Goal: Navigation & Orientation: Find specific page/section

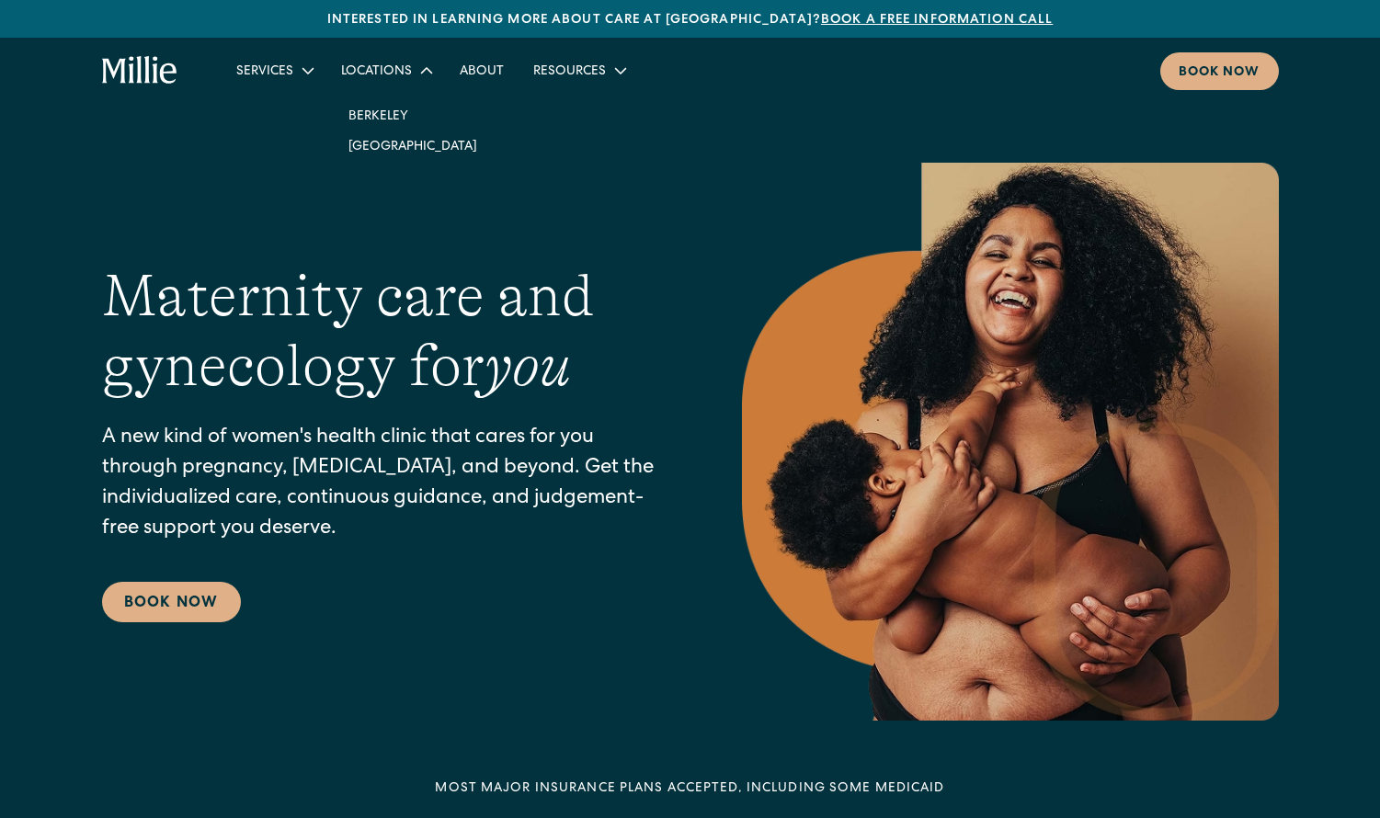
click at [418, 65] on icon at bounding box center [427, 71] width 22 height 22
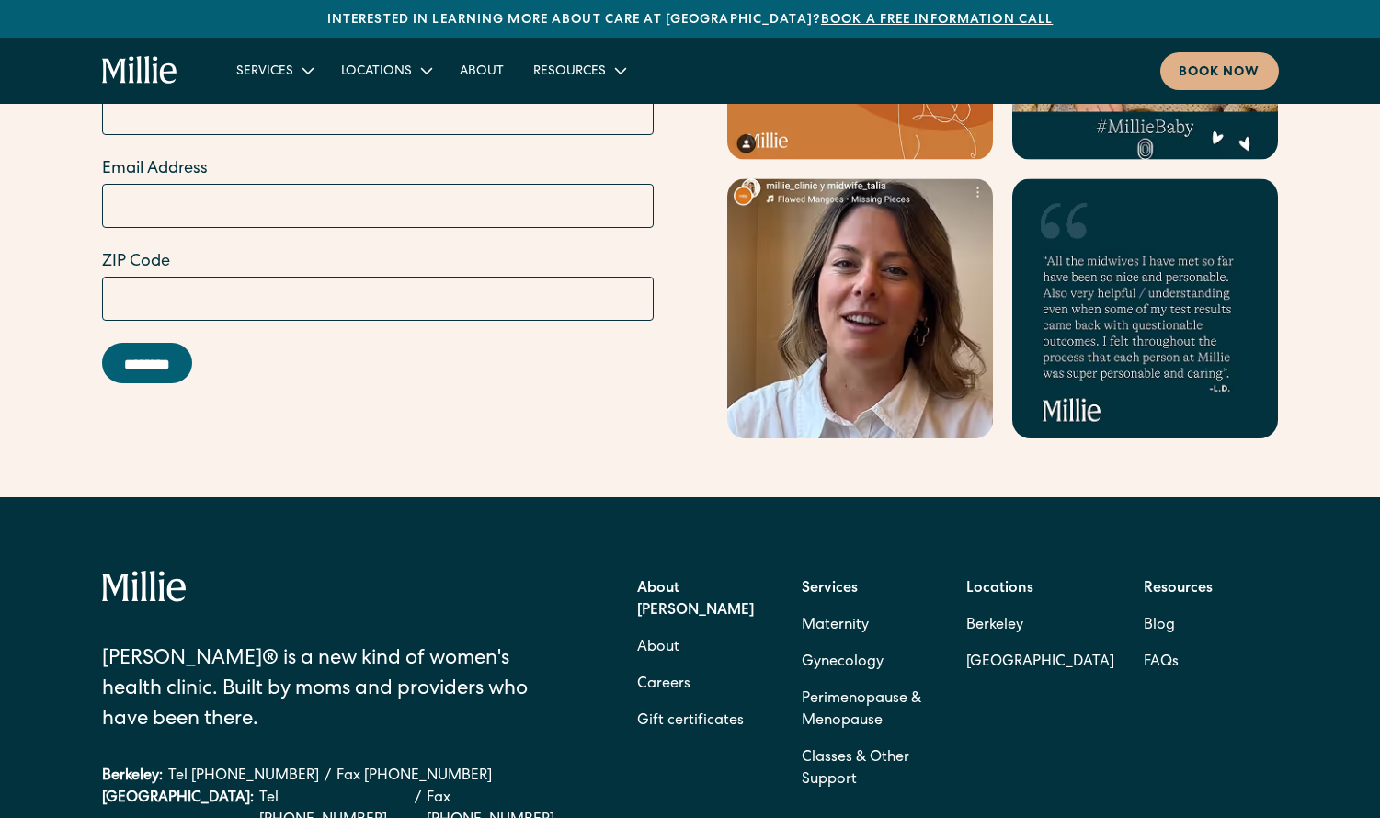
scroll to position [7893, 0]
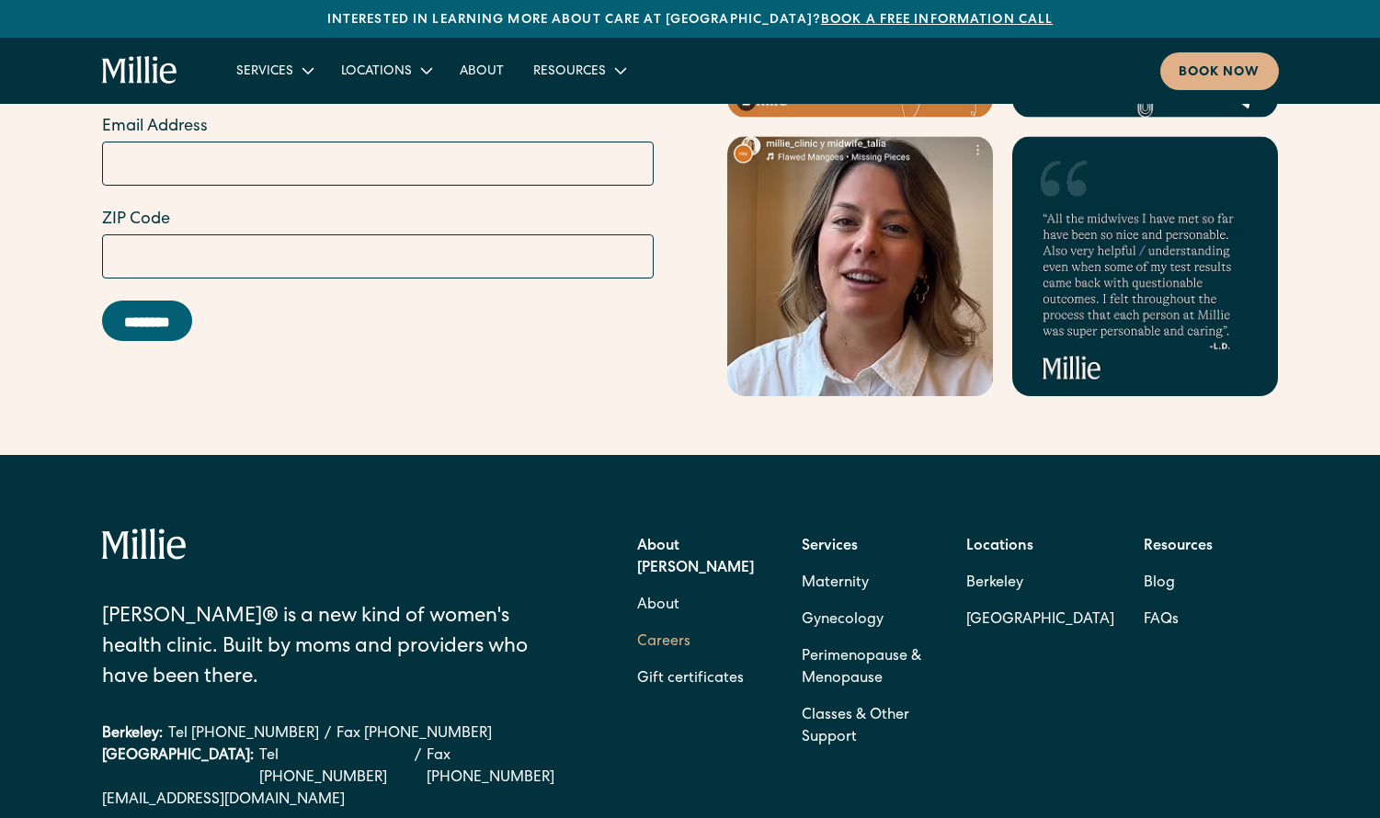
click at [678, 624] on link "Careers" at bounding box center [663, 642] width 53 height 37
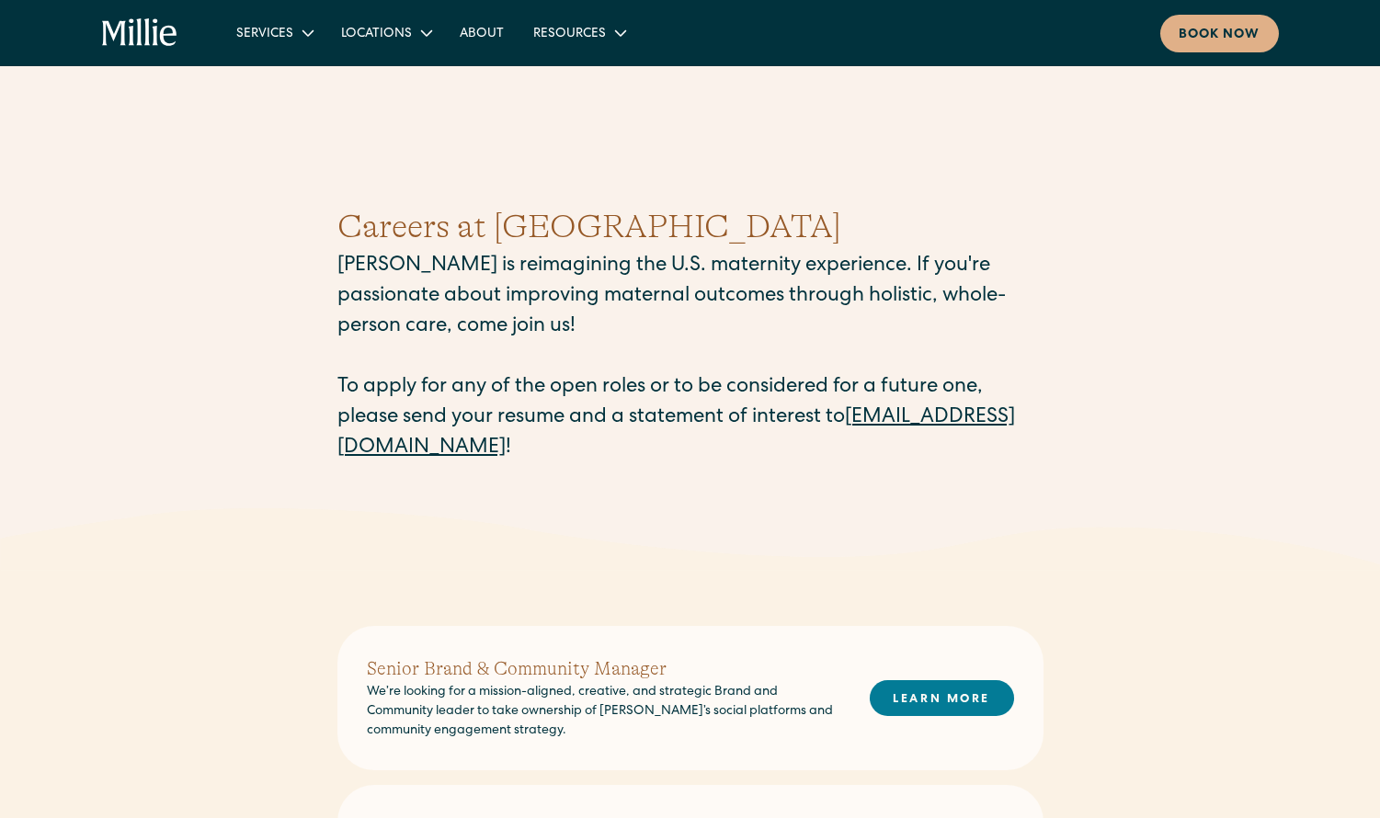
click at [141, 39] on icon "home" at bounding box center [139, 32] width 6 height 28
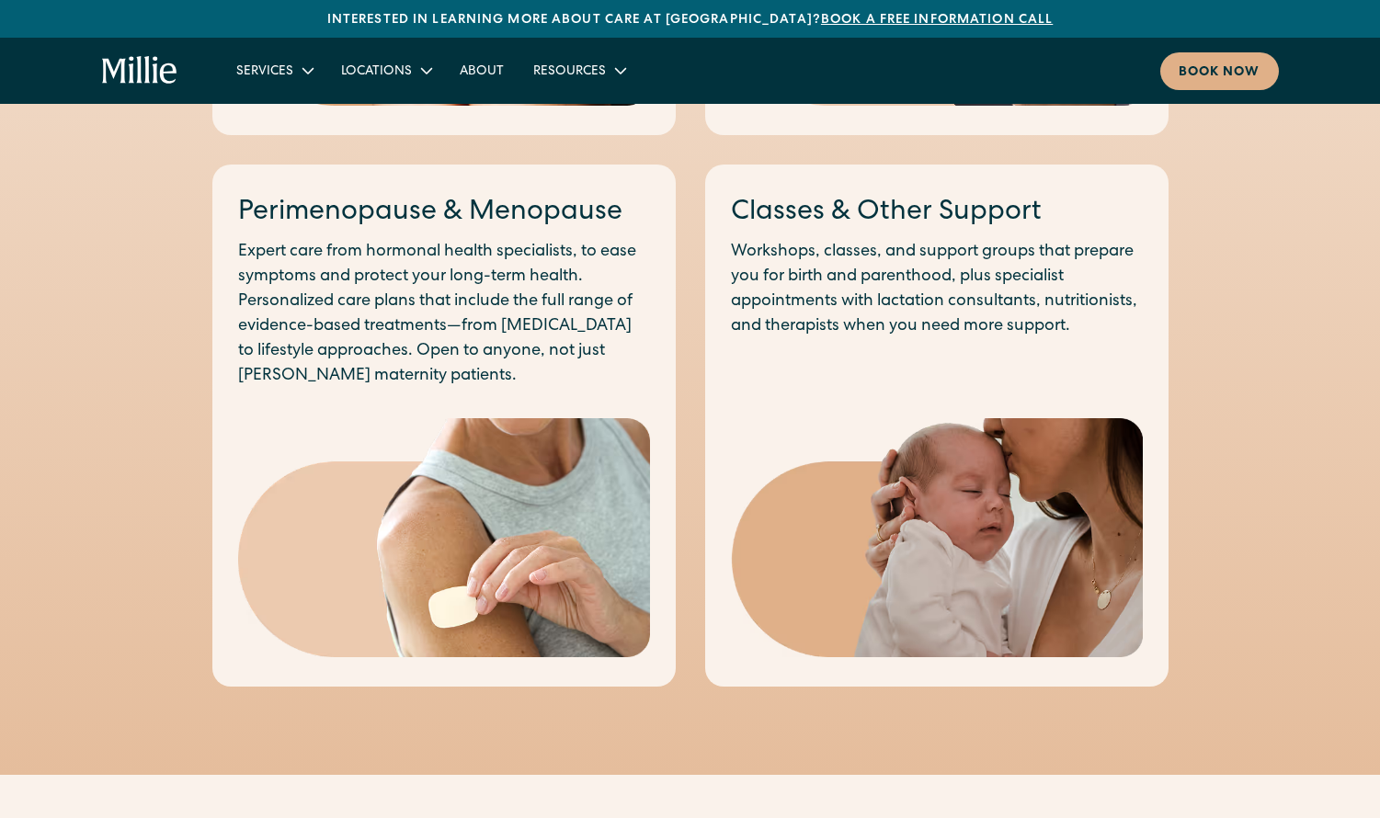
scroll to position [1521, 0]
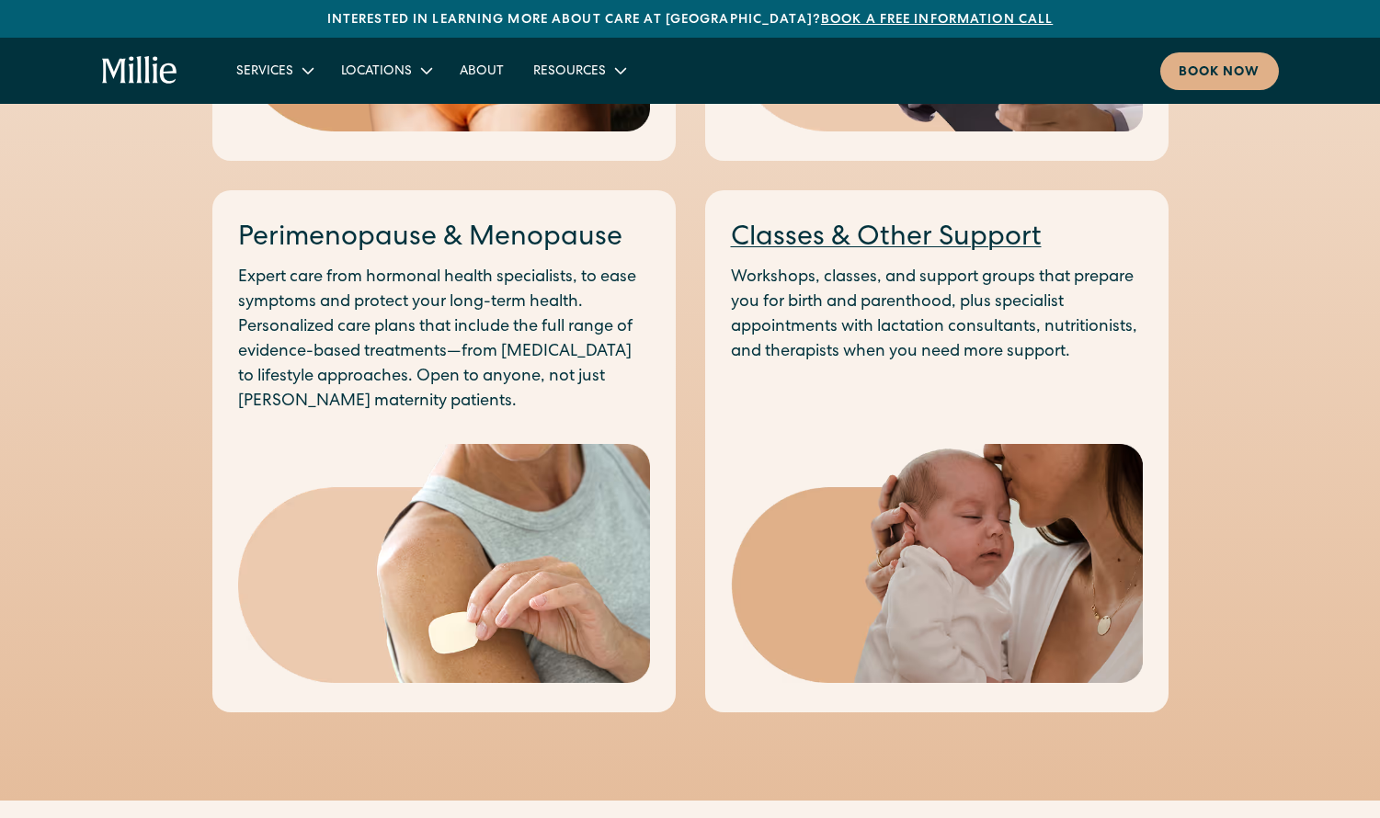
click at [791, 244] on link "Classes & Other Support" at bounding box center [886, 239] width 311 height 28
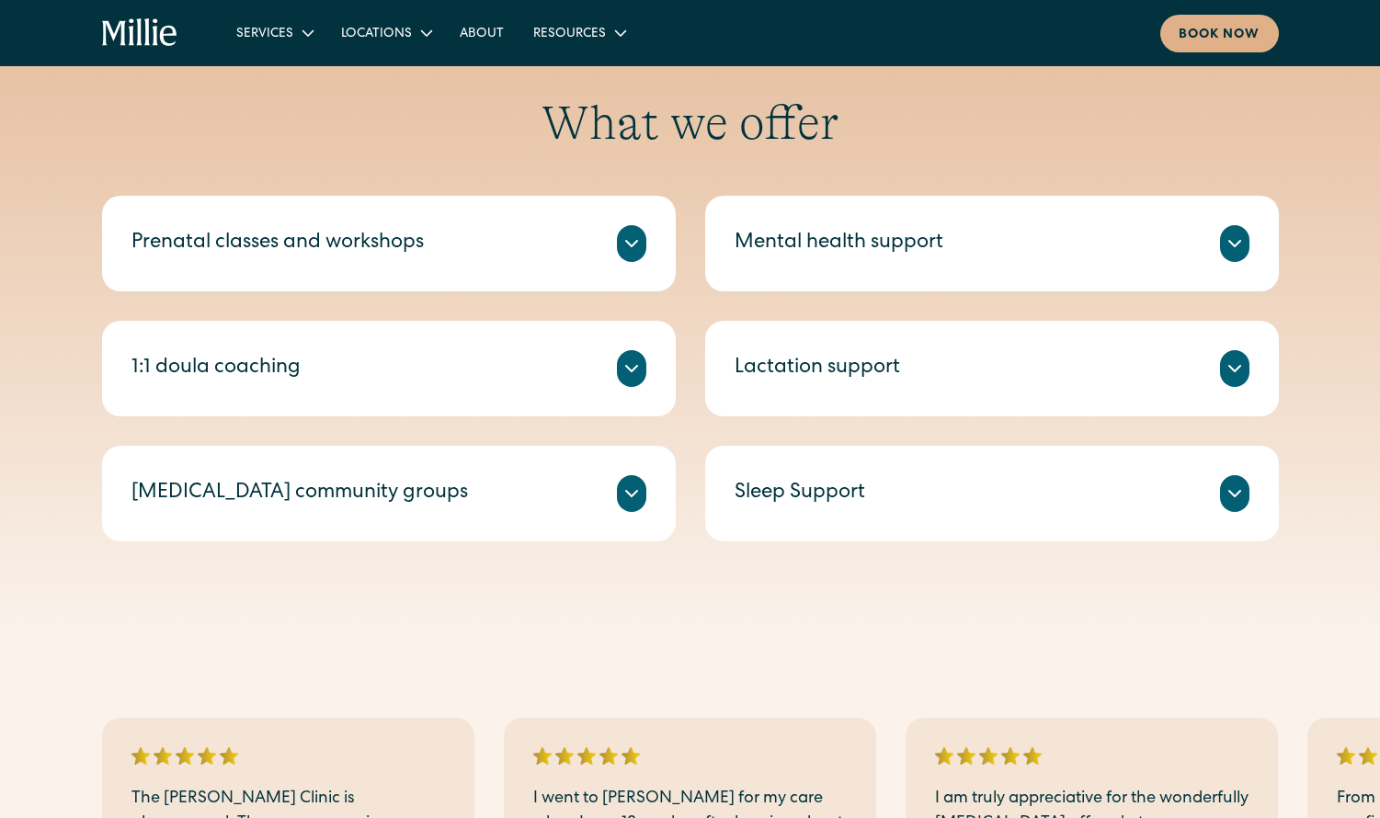
scroll to position [660, 0]
click at [1117, 256] on div "Mental health support" at bounding box center [992, 243] width 515 height 37
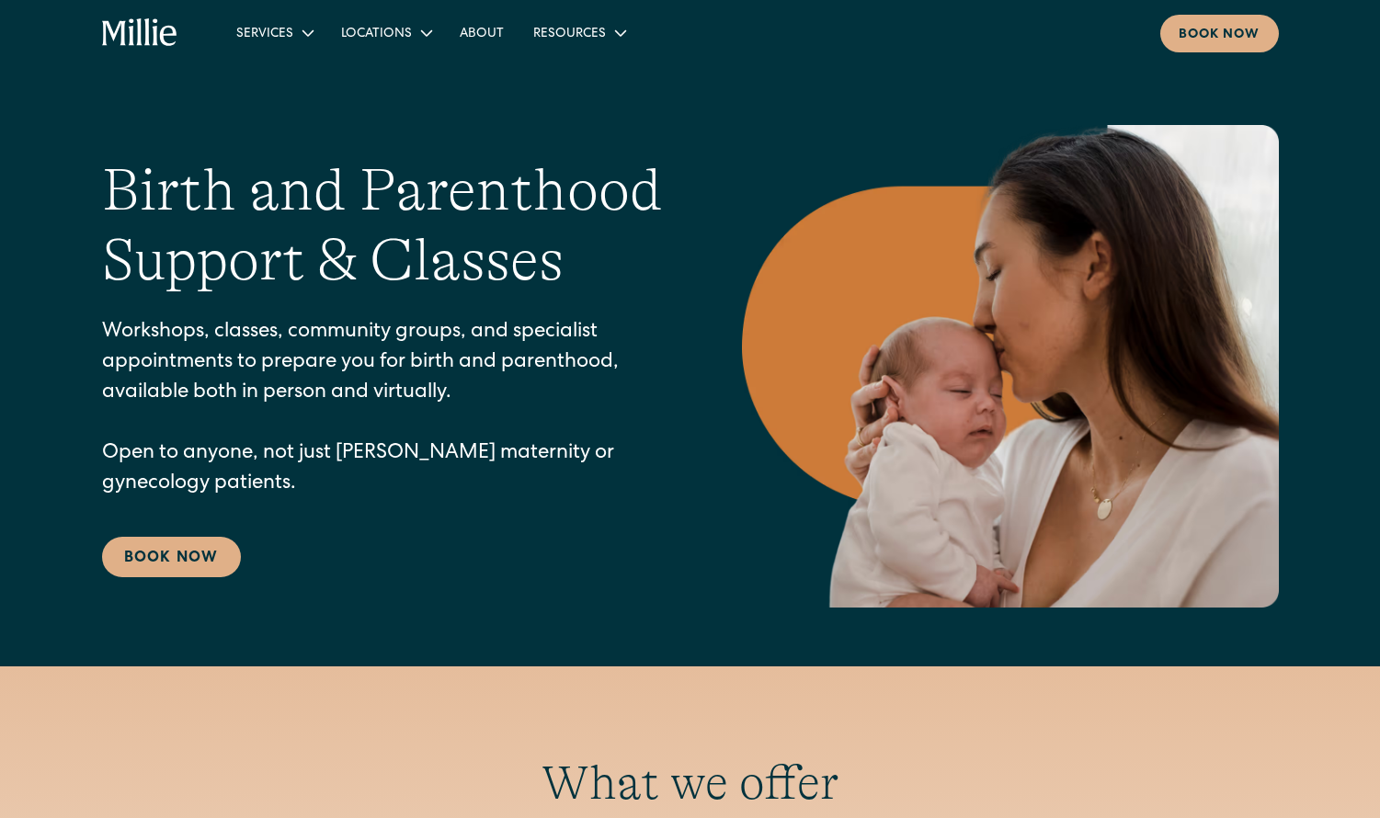
scroll to position [0, 0]
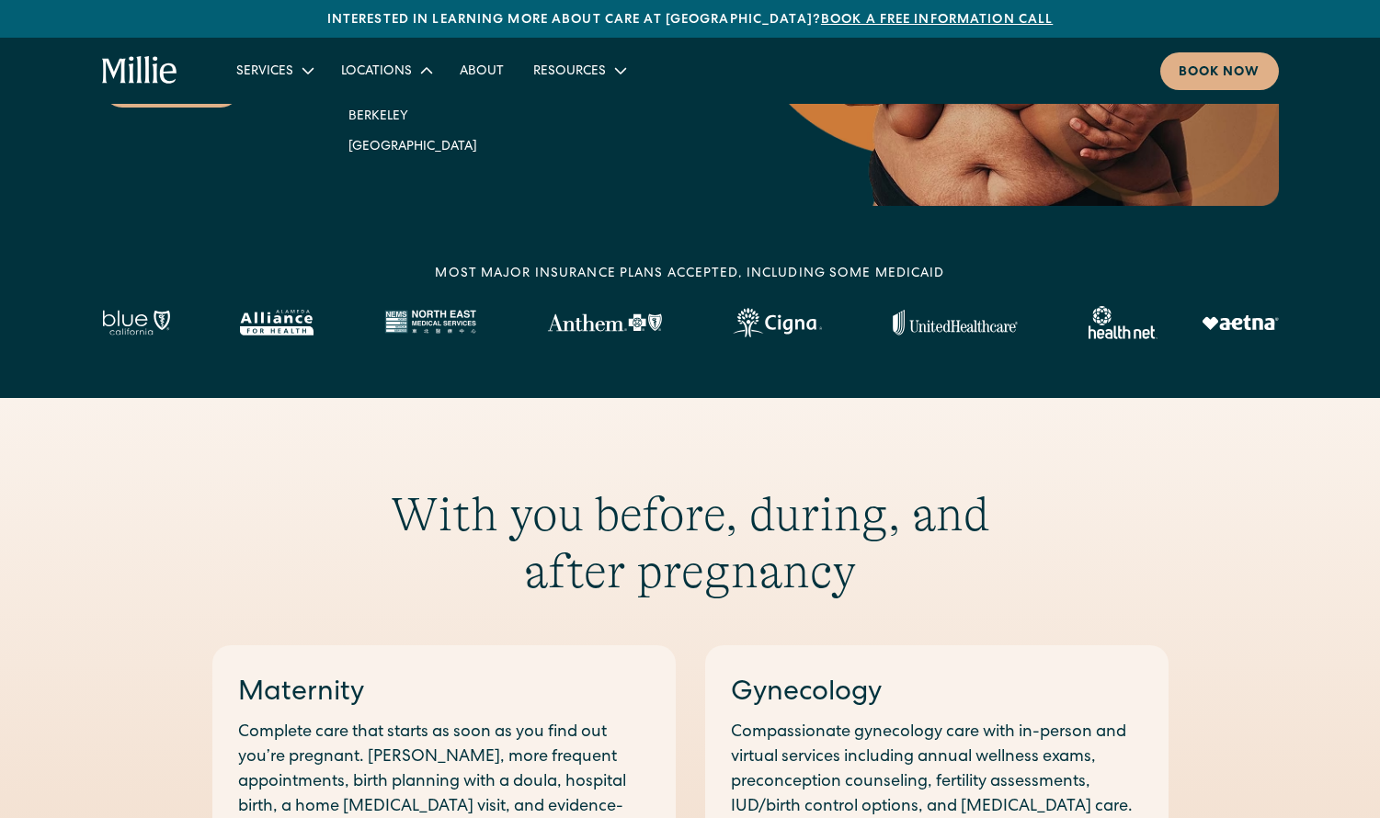
scroll to position [310, 0]
